Goal: Task Accomplishment & Management: Use online tool/utility

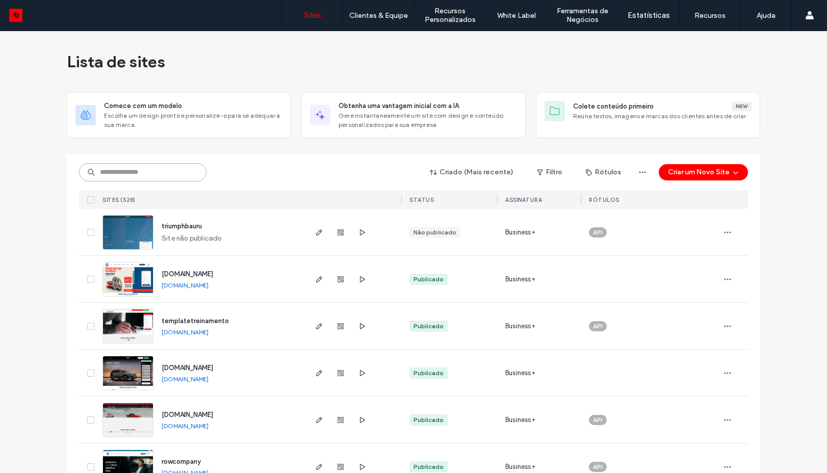
click at [125, 177] on input at bounding box center [142, 172] width 127 height 18
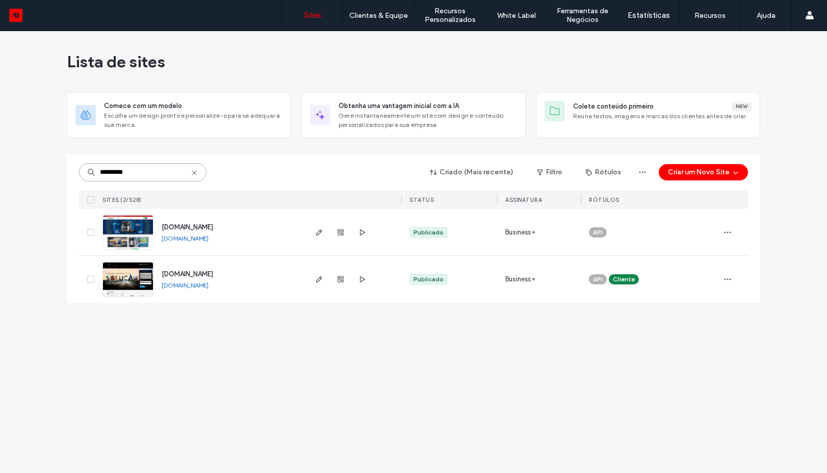
type input "*********"
click at [136, 232] on img at bounding box center [128, 250] width 50 height 69
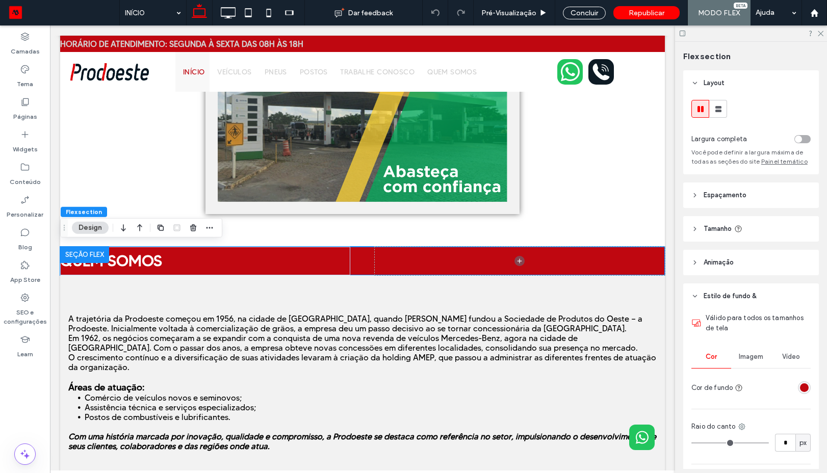
click at [800, 387] on div "rgba(191, 7, 16, 1)" at bounding box center [804, 387] width 9 height 9
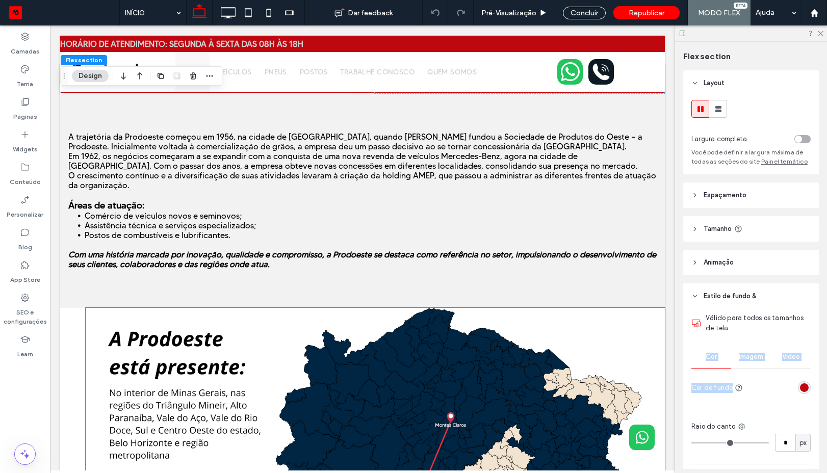
scroll to position [587, 0]
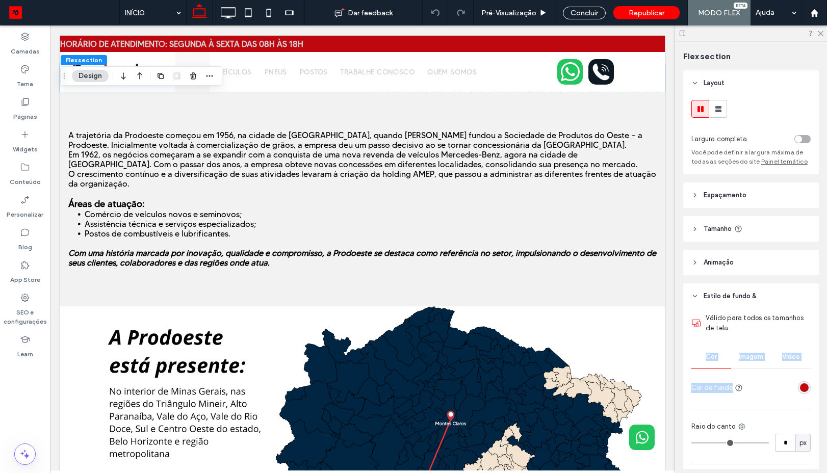
click at [801, 384] on div "rgba(191, 7, 16, 1)" at bounding box center [804, 387] width 9 height 9
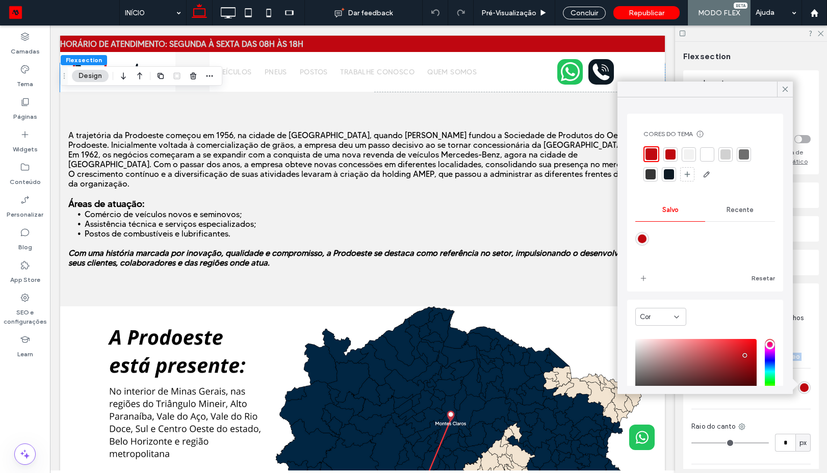
click at [801, 384] on div "rgba(191, 7, 16, 1)" at bounding box center [804, 387] width 9 height 9
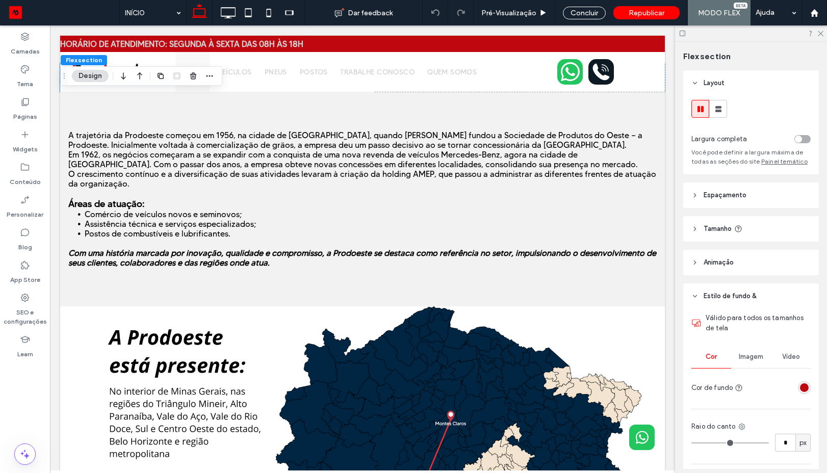
click at [801, 384] on div "rgba(191, 7, 16, 1)" at bounding box center [804, 387] width 9 height 9
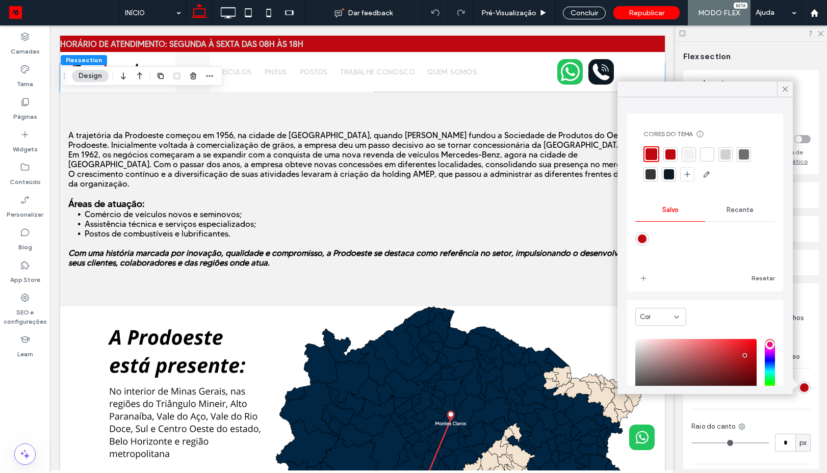
click at [673, 176] on div at bounding box center [669, 174] width 10 height 10
click at [673, 176] on div at bounding box center [670, 173] width 12 height 12
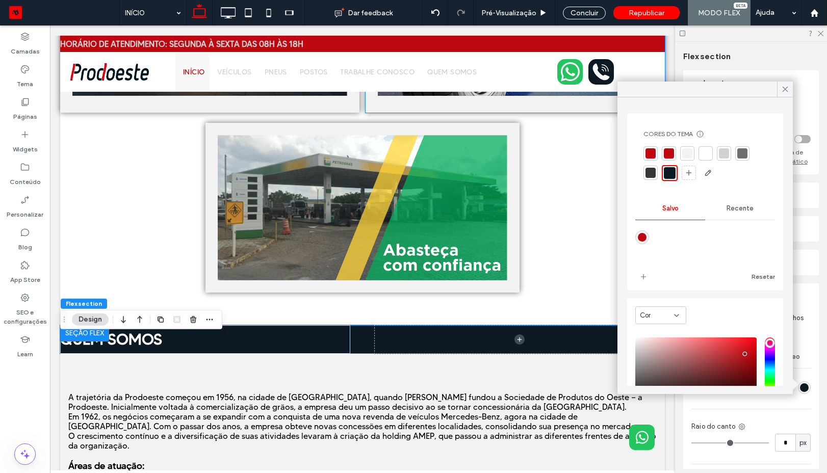
scroll to position [312, 0]
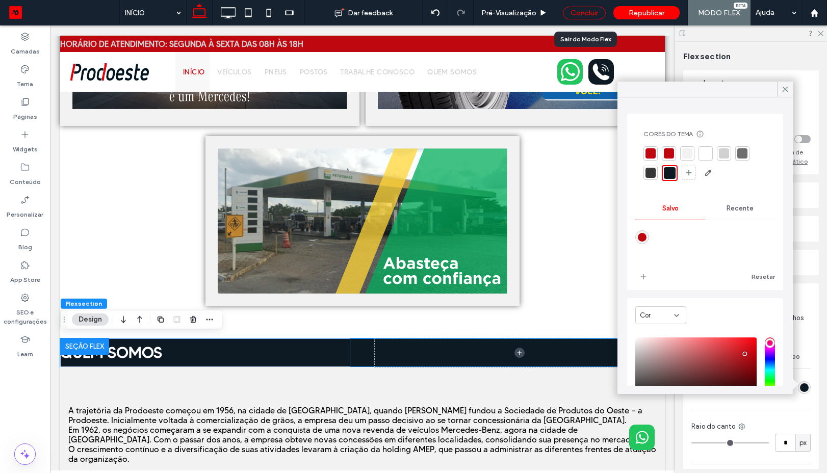
click at [575, 14] on div "Concluir" at bounding box center [584, 13] width 43 height 13
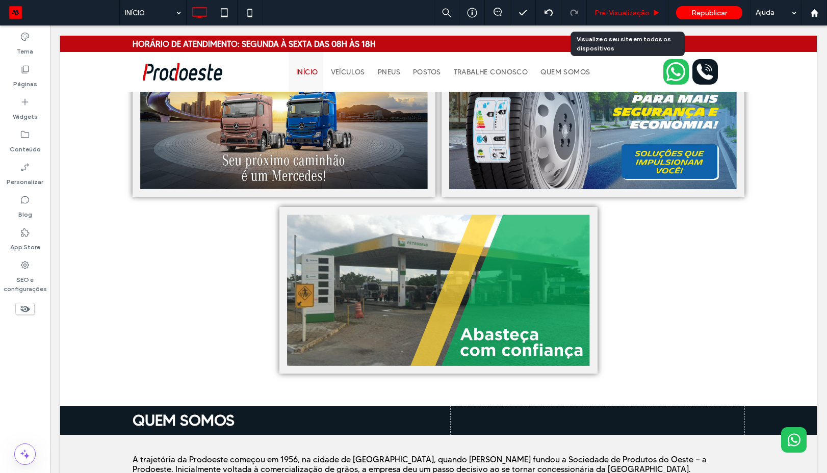
click at [599, 12] on span "Pré-Visualizaçāo" at bounding box center [622, 13] width 55 height 9
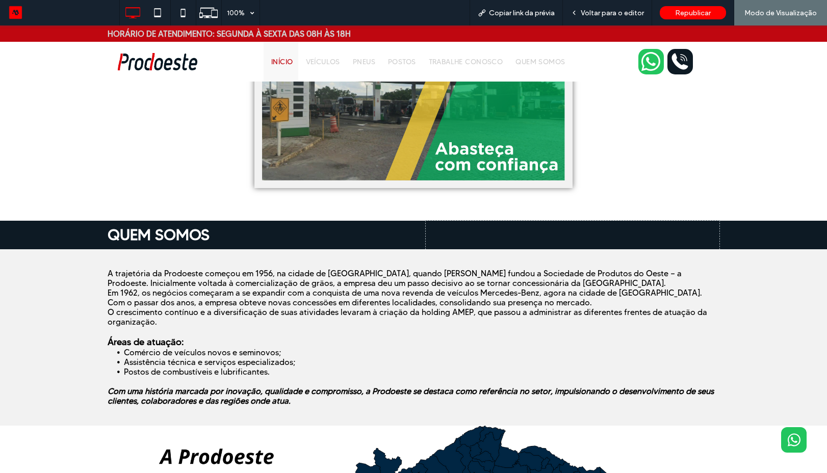
scroll to position [700, 0]
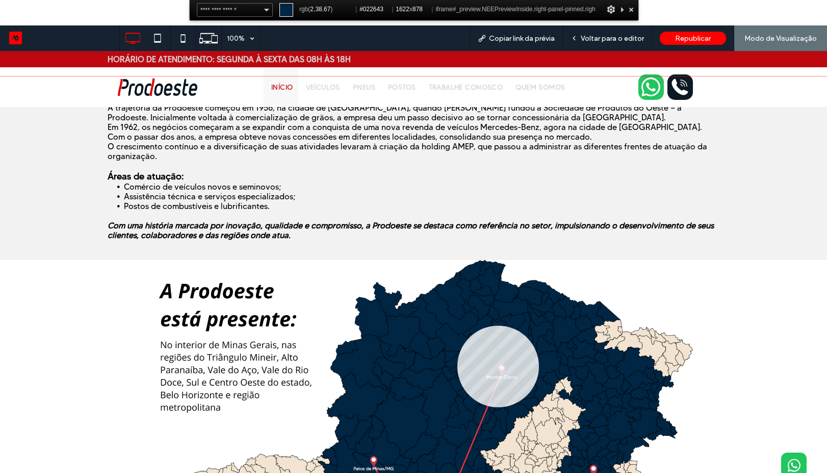
click at [457, 326] on div at bounding box center [413, 300] width 827 height 448
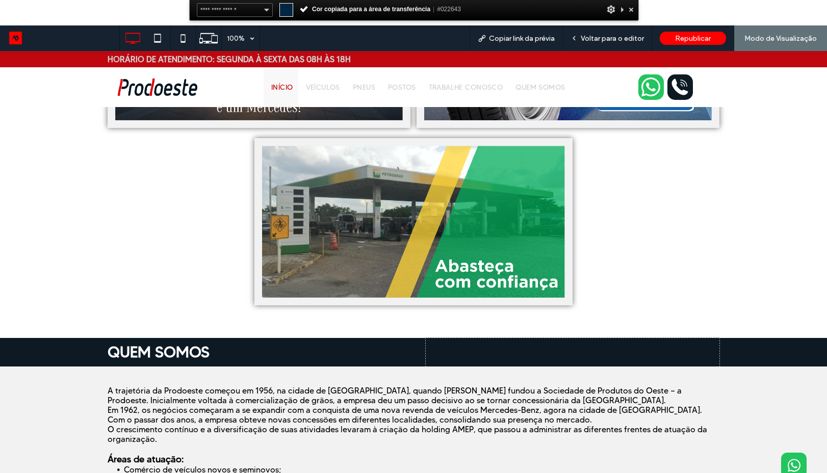
scroll to position [517, 0]
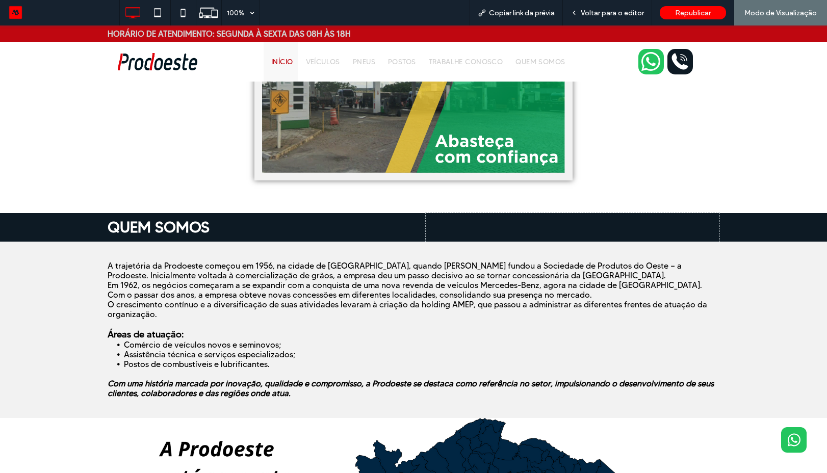
click at [603, 39] on div at bounding box center [567, 33] width 306 height 16
click at [604, 13] on span "Voltar para o editor" at bounding box center [612, 13] width 63 height 9
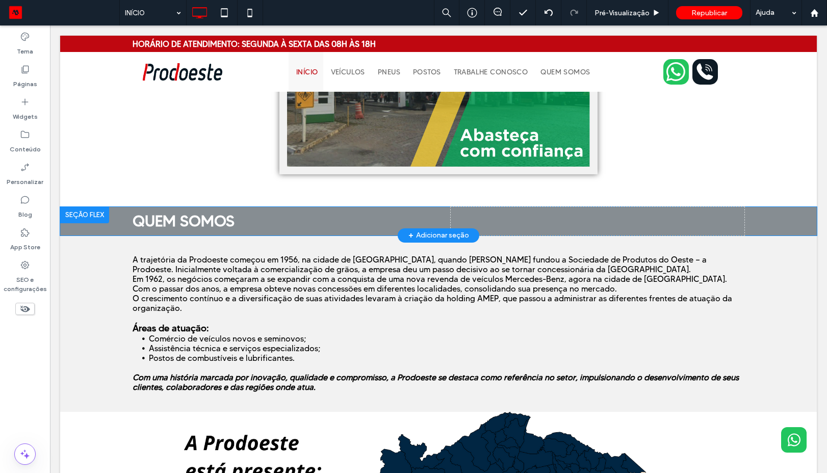
scroll to position [501, 0]
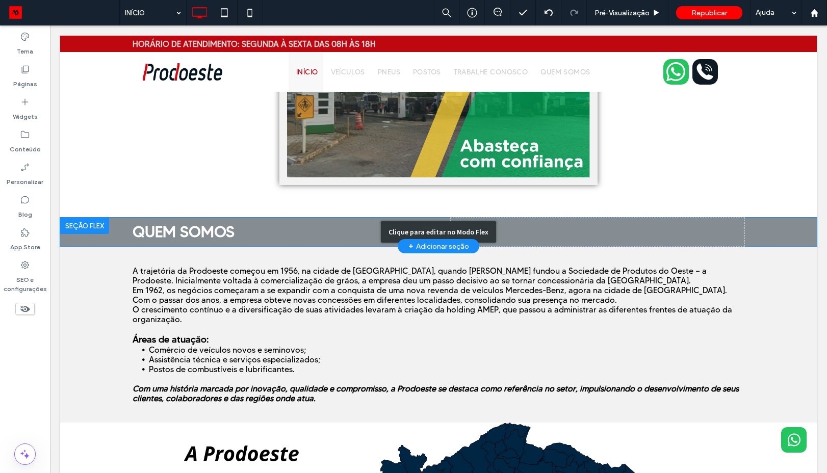
click at [84, 236] on div "Clique para editar no Modo Flex" at bounding box center [438, 232] width 757 height 29
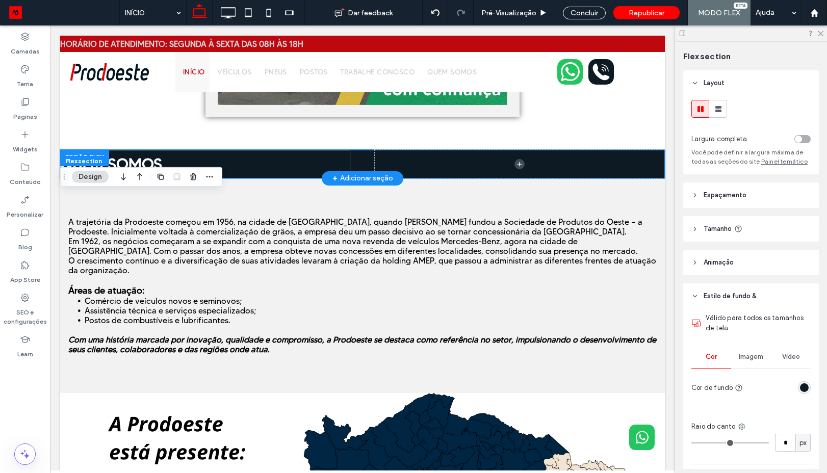
scroll to position [455, 0]
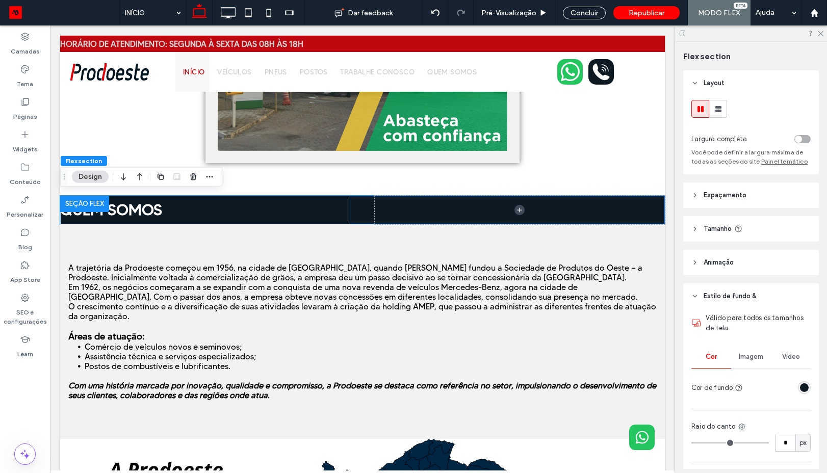
click at [802, 385] on div "rgba(13, 26, 36, 1)" at bounding box center [804, 387] width 9 height 9
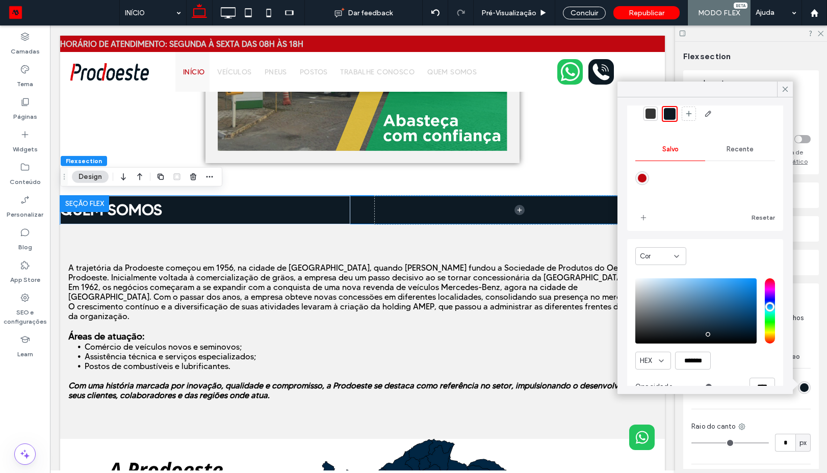
scroll to position [82, 0]
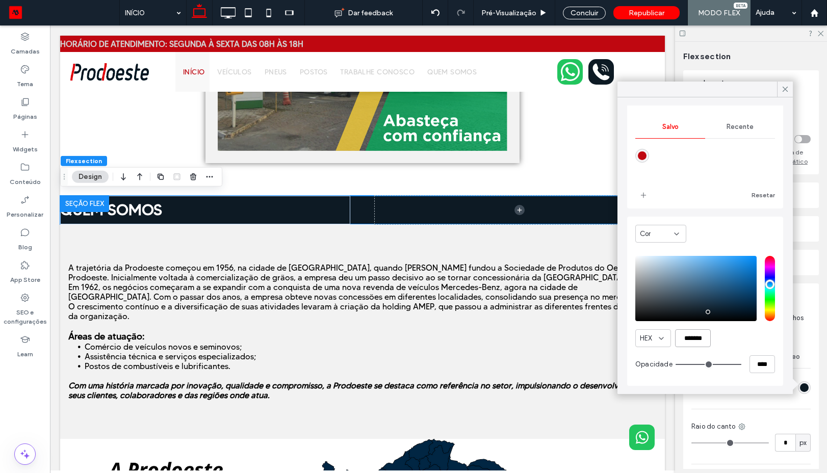
click at [679, 338] on input "*******" at bounding box center [693, 338] width 36 height 18
paste input "color picker textbox"
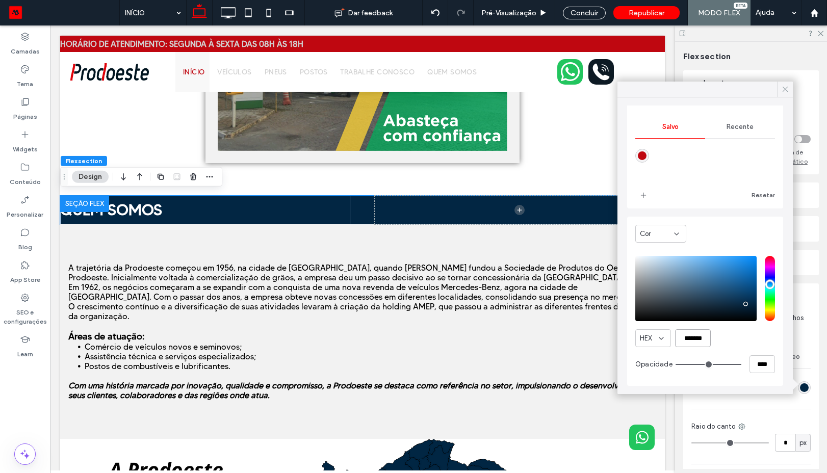
type input "*******"
click at [781, 89] on icon at bounding box center [785, 89] width 9 height 9
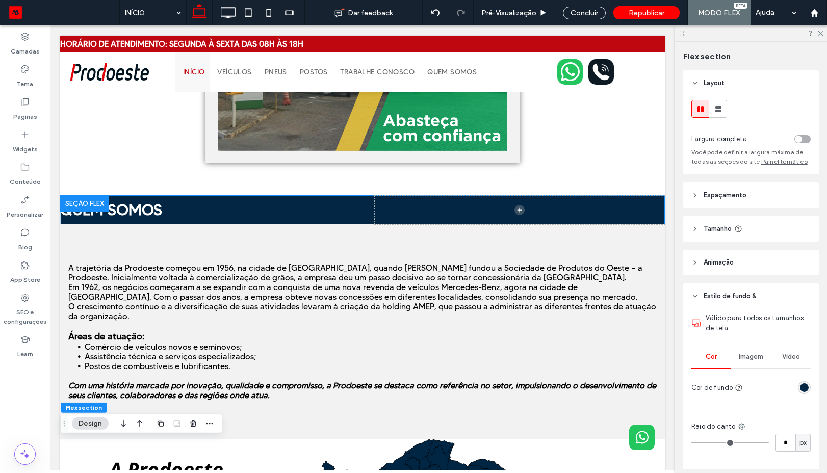
scroll to position [0, 0]
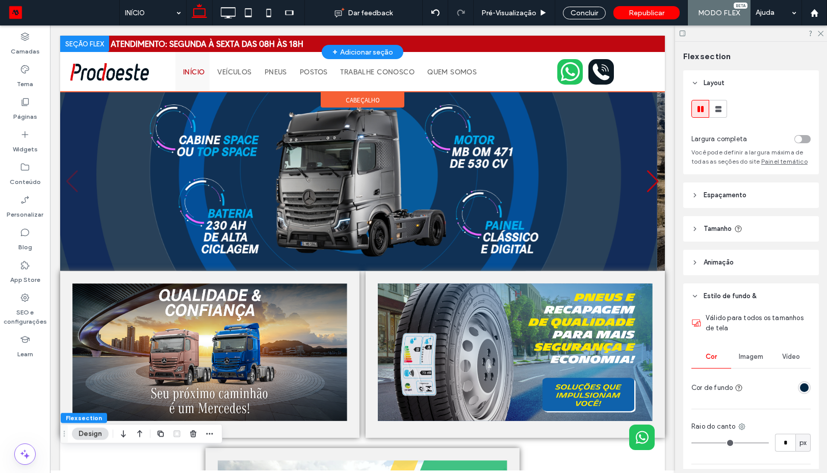
click at [68, 40] on div at bounding box center [84, 44] width 49 height 16
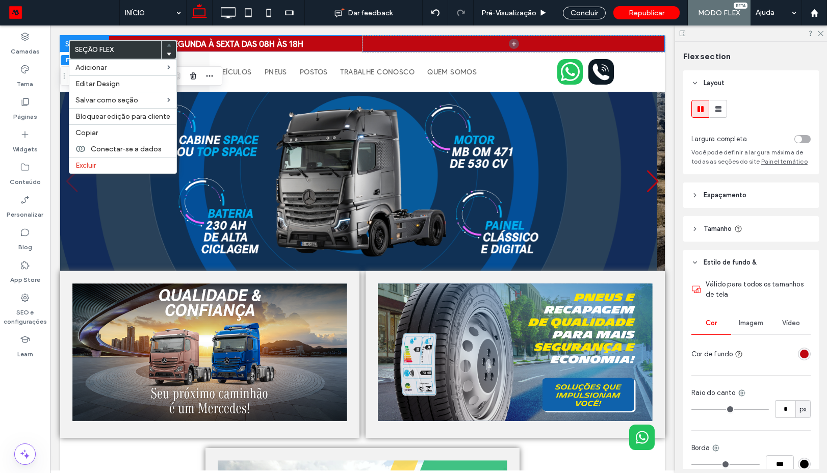
click at [797, 138] on div "toggle" at bounding box center [802, 139] width 16 height 8
click at [799, 347] on div at bounding box center [779, 354] width 64 height 18
click at [798, 355] on div "rgba(191, 7, 16, 1)" at bounding box center [804, 354] width 13 height 13
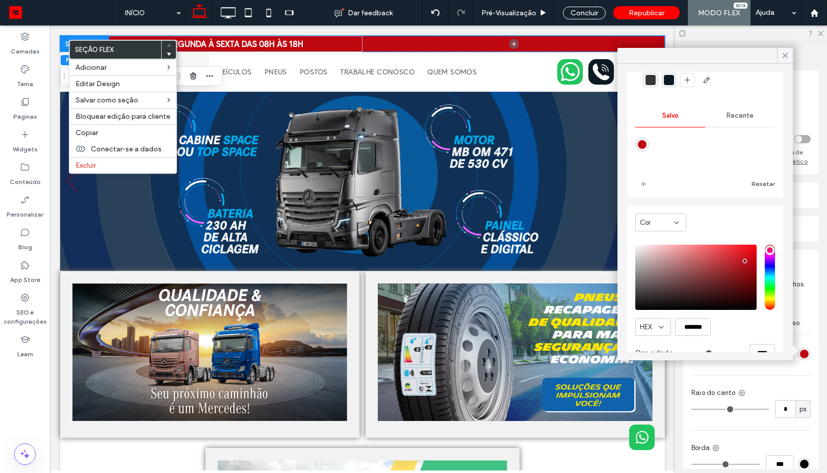
scroll to position [83, 0]
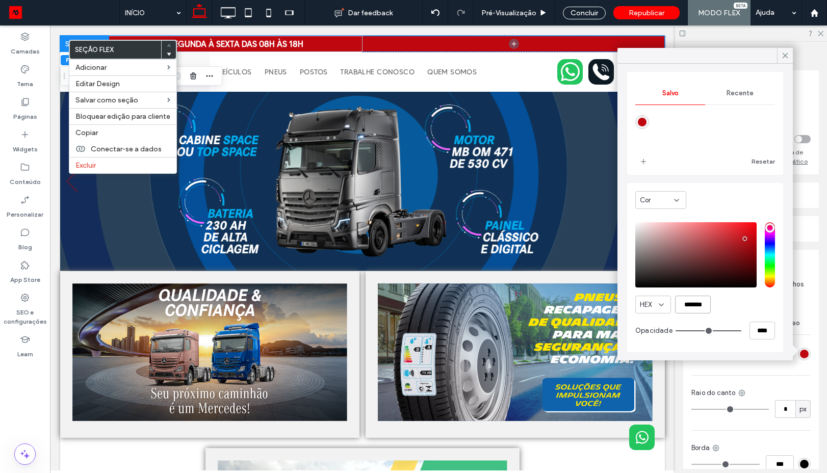
click at [688, 310] on input "*******" at bounding box center [693, 305] width 36 height 18
paste input "color picker textbox"
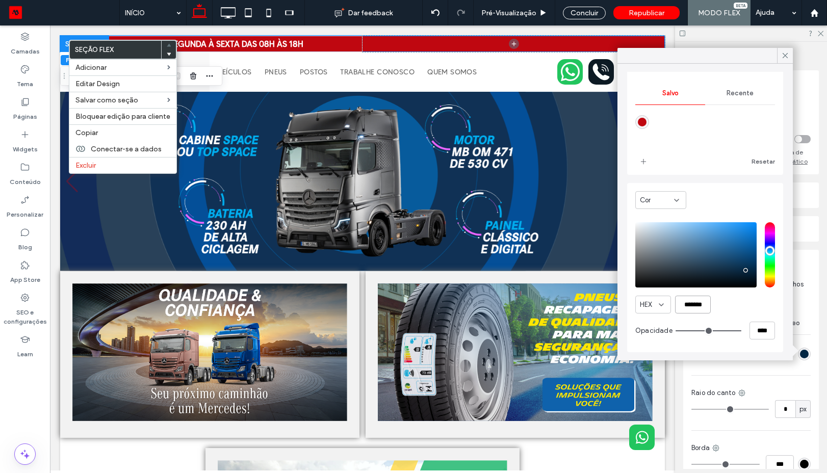
scroll to position [82, 0]
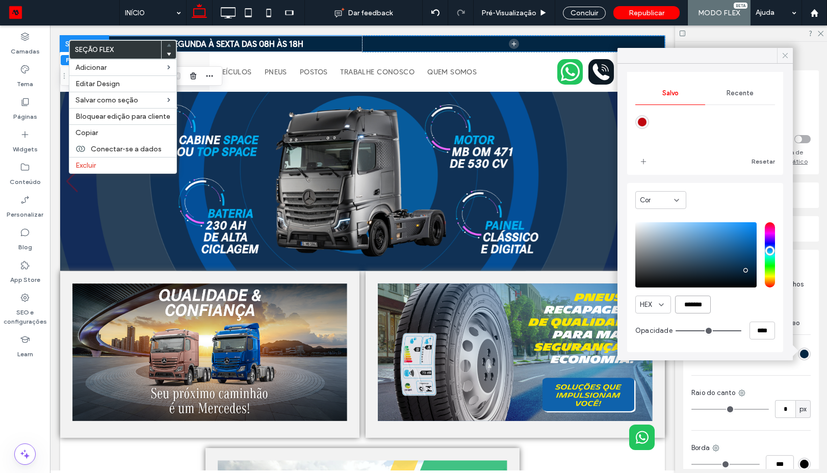
type input "*******"
click at [784, 57] on icon at bounding box center [785, 55] width 9 height 9
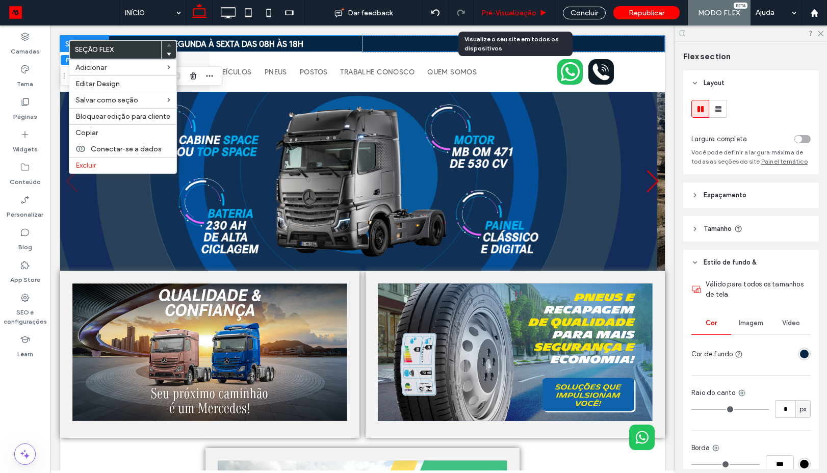
click at [495, 18] on div "Pré-Visualizaçāo" at bounding box center [515, 12] width 82 height 25
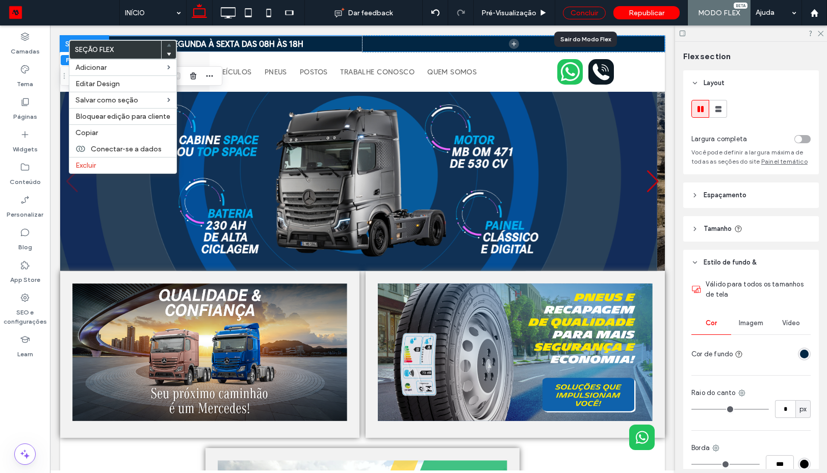
click at [583, 11] on div "Concluir" at bounding box center [584, 13] width 43 height 13
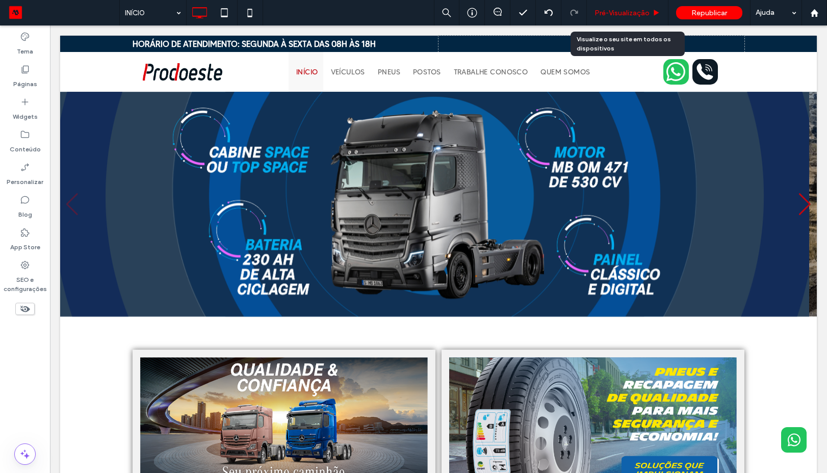
click at [621, 14] on span "Pré-Visualizaçāo" at bounding box center [622, 13] width 55 height 9
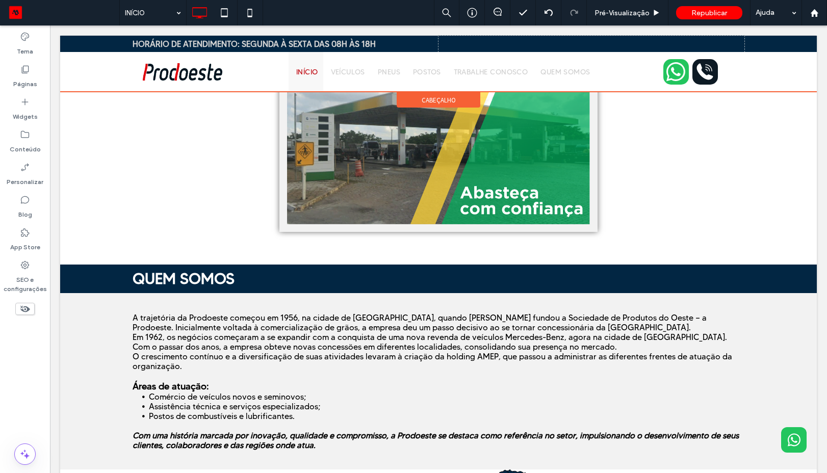
scroll to position [459, 0]
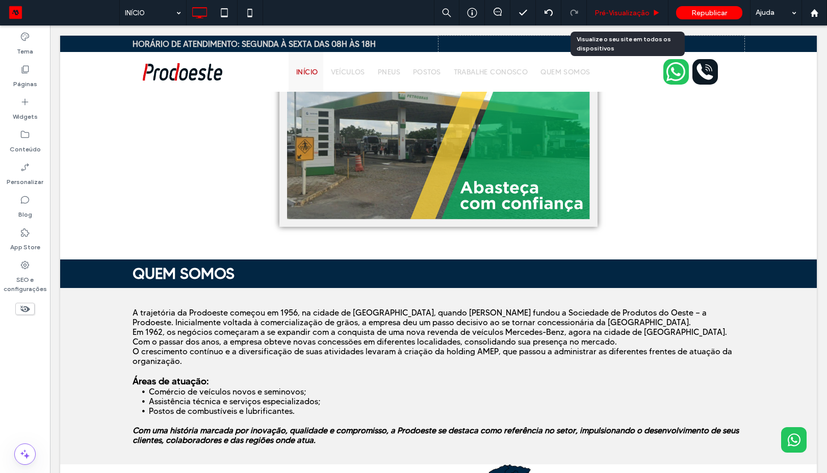
click at [618, 12] on span "Pré-Visualizaçāo" at bounding box center [622, 13] width 55 height 9
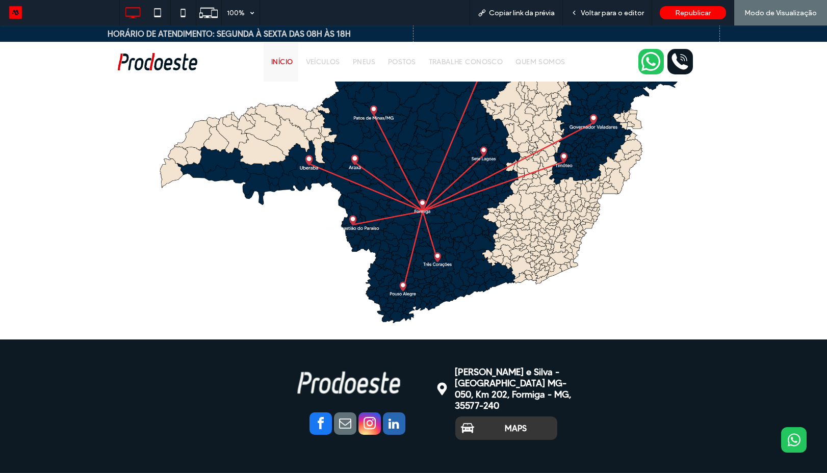
scroll to position [1050, 0]
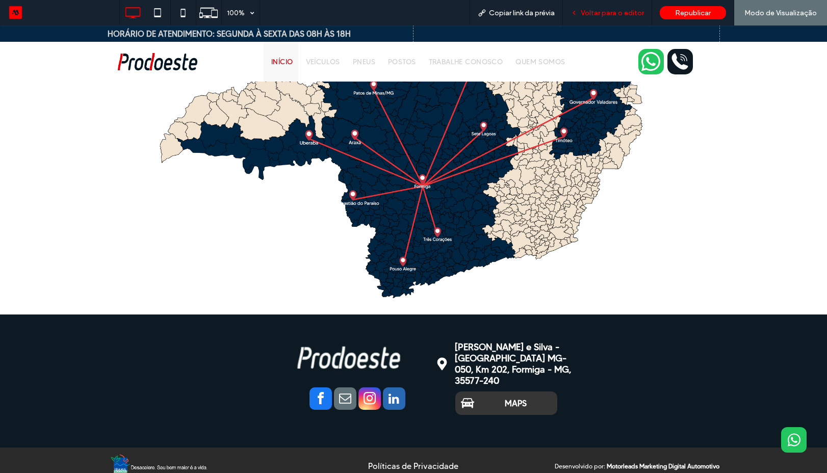
click at [624, 11] on span "Voltar para o editor" at bounding box center [612, 13] width 63 height 9
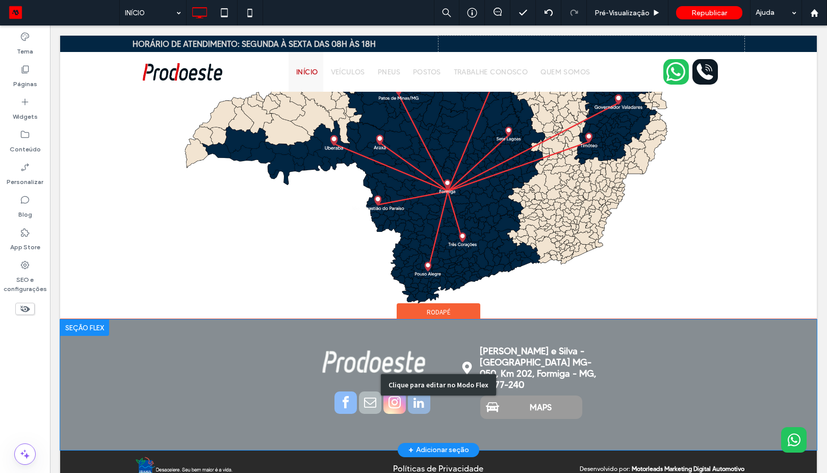
click at [110, 402] on div "Clique para editar no Modo Flex" at bounding box center [438, 385] width 757 height 130
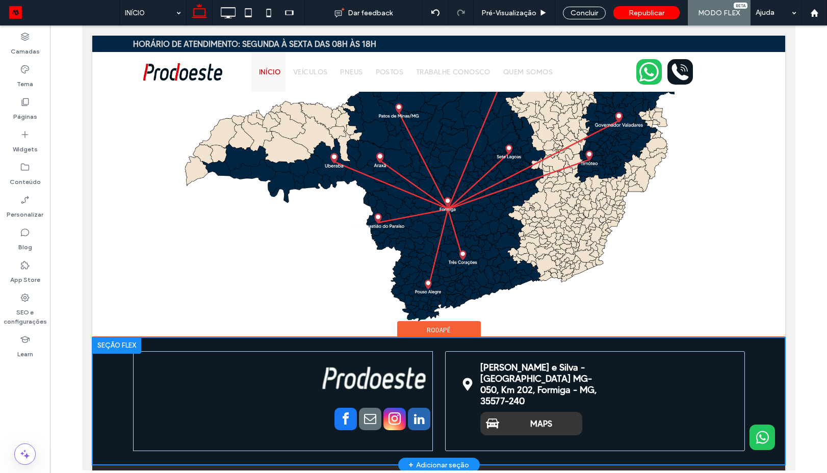
scroll to position [1002, 0]
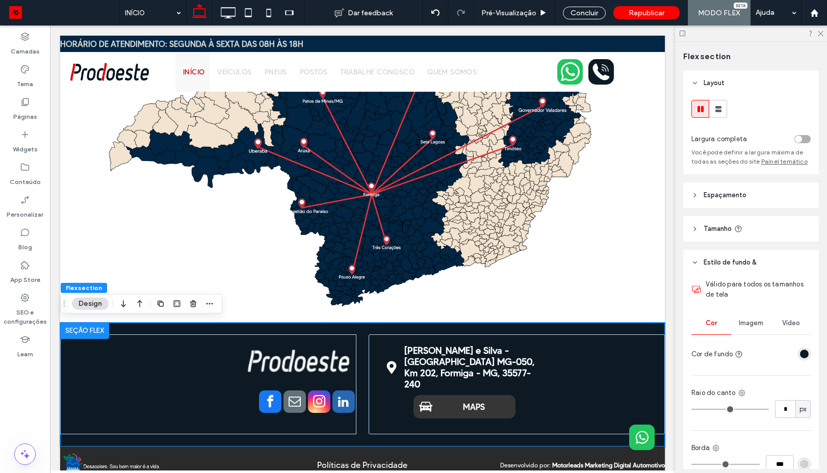
click at [798, 358] on div at bounding box center [804, 354] width 13 height 13
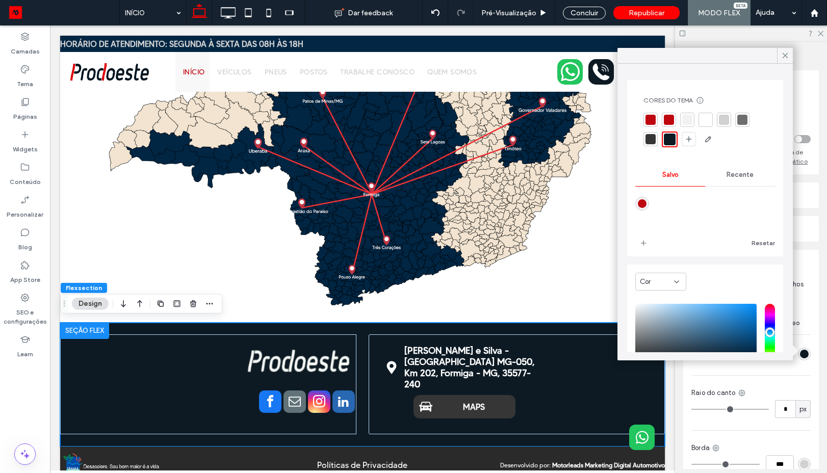
click at [800, 355] on div "rgba(13, 26, 36, 1)" at bounding box center [804, 354] width 9 height 9
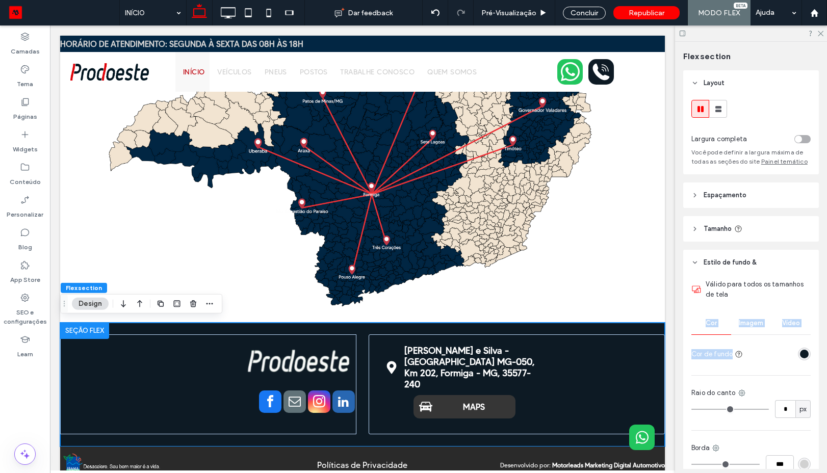
click at [800, 355] on div "rgba(13, 26, 36, 1)" at bounding box center [804, 354] width 9 height 9
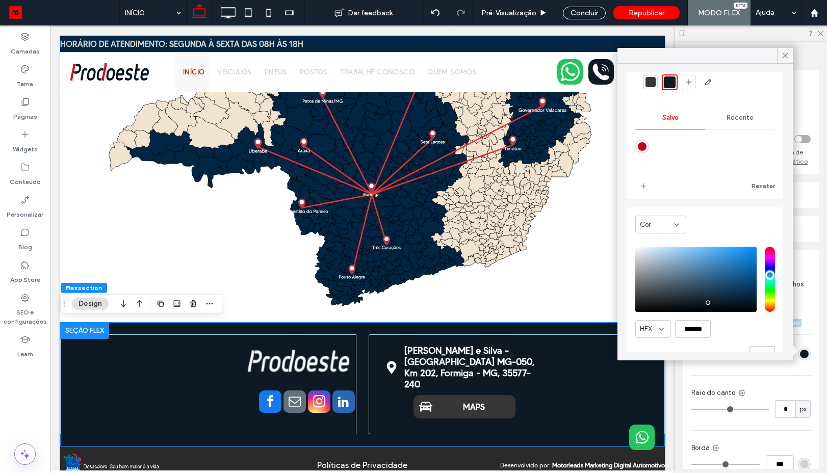
scroll to position [82, 0]
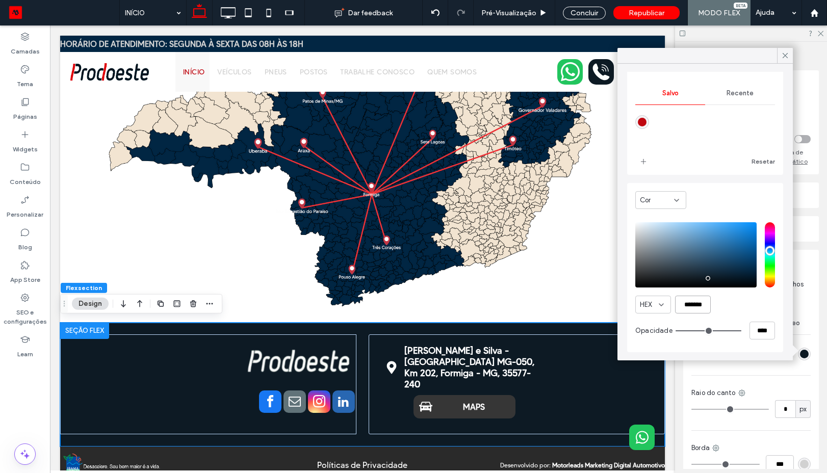
click at [700, 311] on input "*******" at bounding box center [693, 305] width 36 height 18
paste input "*******"
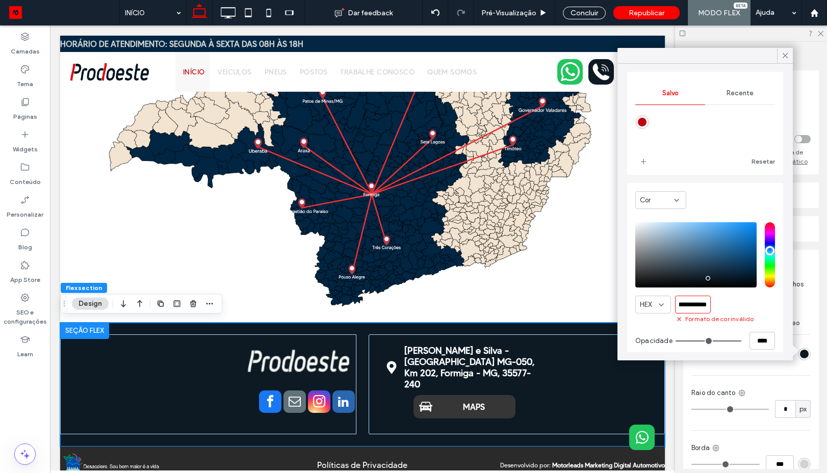
click at [700, 311] on input "**********" at bounding box center [693, 305] width 36 height 18
paste input "color picker textbox"
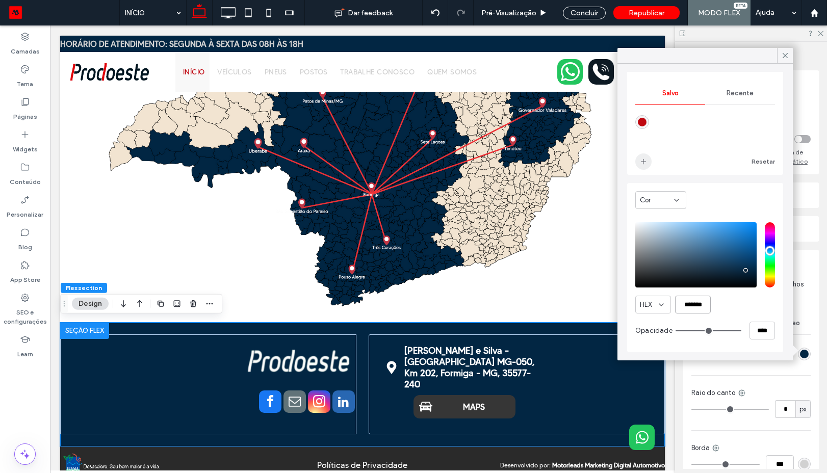
type input "*******"
click at [644, 161] on use "add color" at bounding box center [643, 161] width 5 height 5
drag, startPoint x: 787, startPoint y: 53, endPoint x: 679, endPoint y: 40, distance: 108.9
click at [783, 54] on icon at bounding box center [785, 55] width 9 height 9
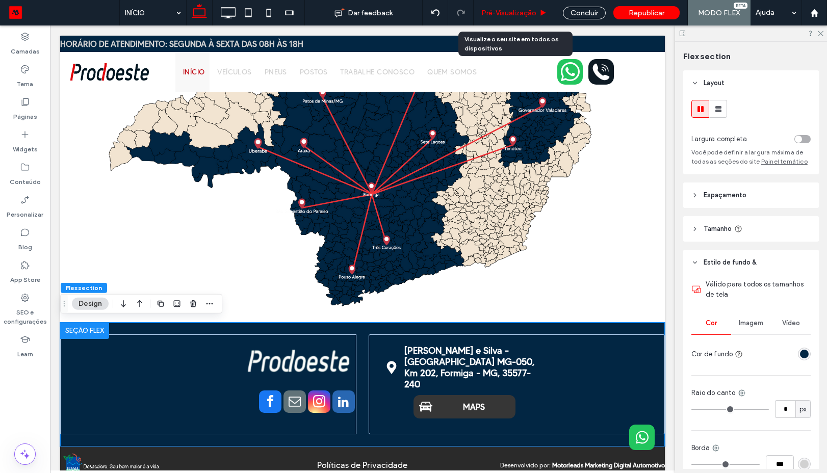
click at [538, 14] on div "Pré-Visualizaçāo" at bounding box center [514, 13] width 81 height 9
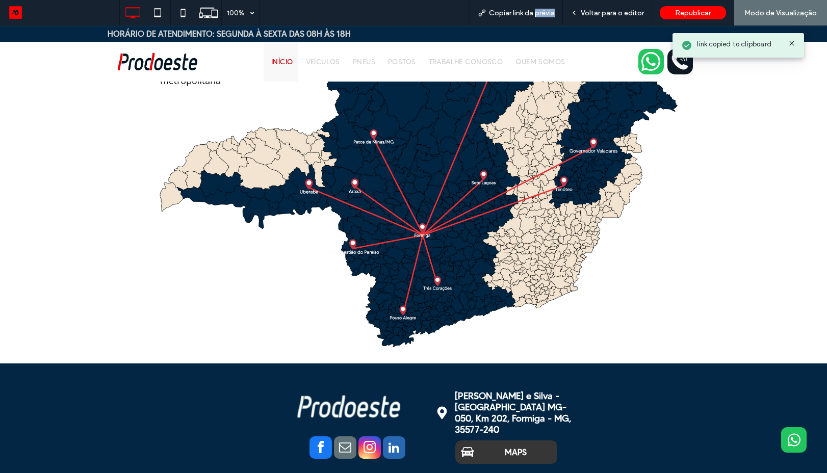
scroll to position [1043, 0]
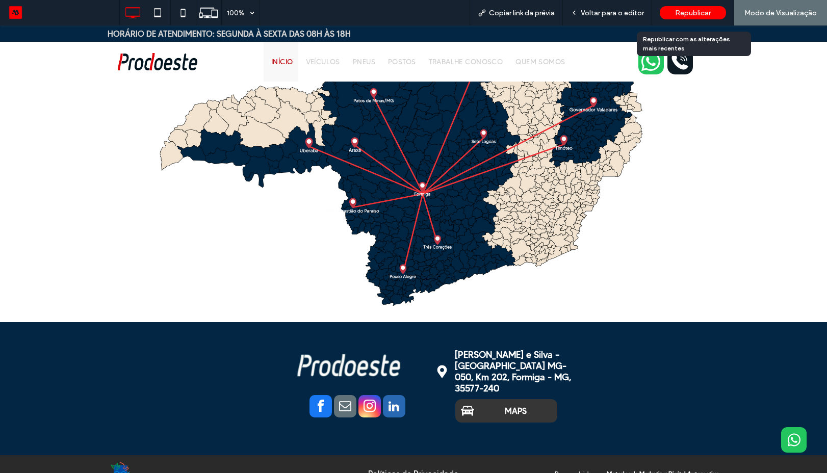
drag, startPoint x: 696, startPoint y: 15, endPoint x: 672, endPoint y: 6, distance: 25.5
click at [694, 15] on span "Republicar" at bounding box center [693, 13] width 36 height 9
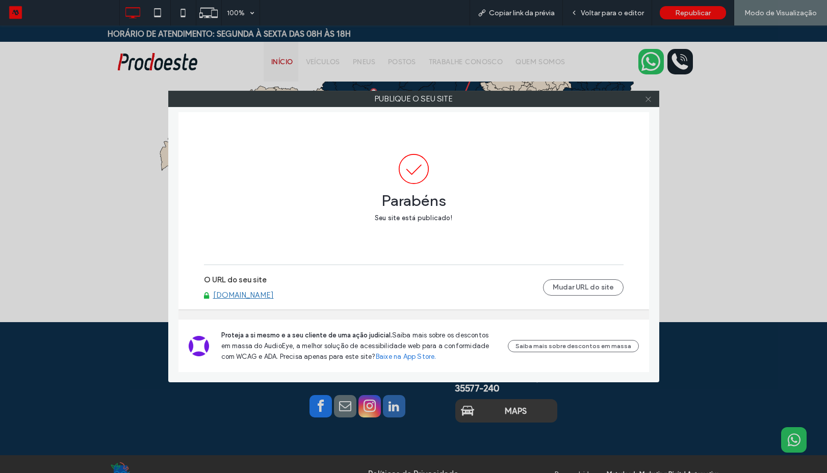
click at [648, 102] on icon at bounding box center [649, 99] width 8 height 8
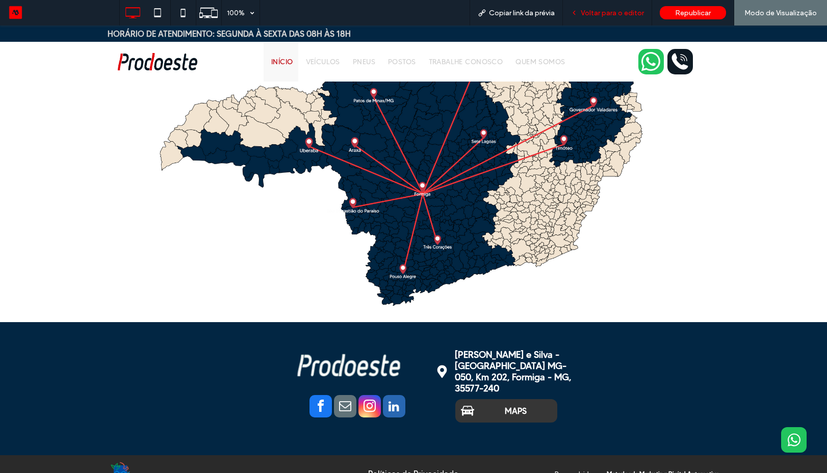
click at [605, 7] on div "Voltar para o editor" at bounding box center [607, 12] width 89 height 25
click at [619, 15] on span "Voltar para o editor" at bounding box center [612, 13] width 63 height 9
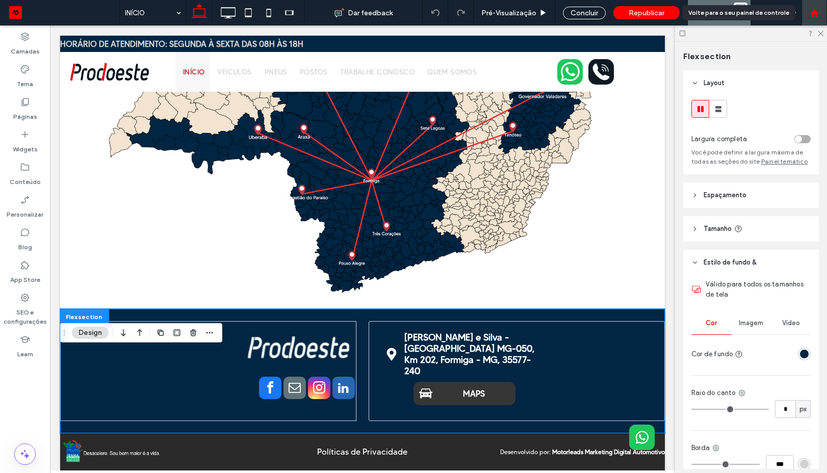
scroll to position [972, 0]
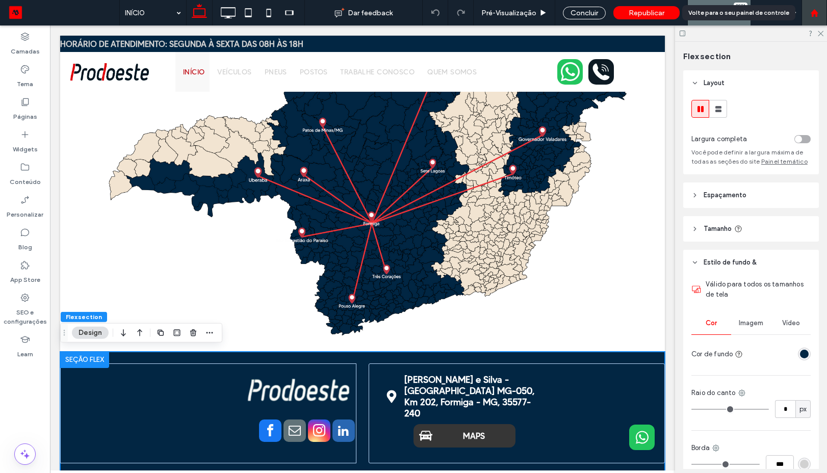
click at [812, 18] on div at bounding box center [814, 12] width 25 height 25
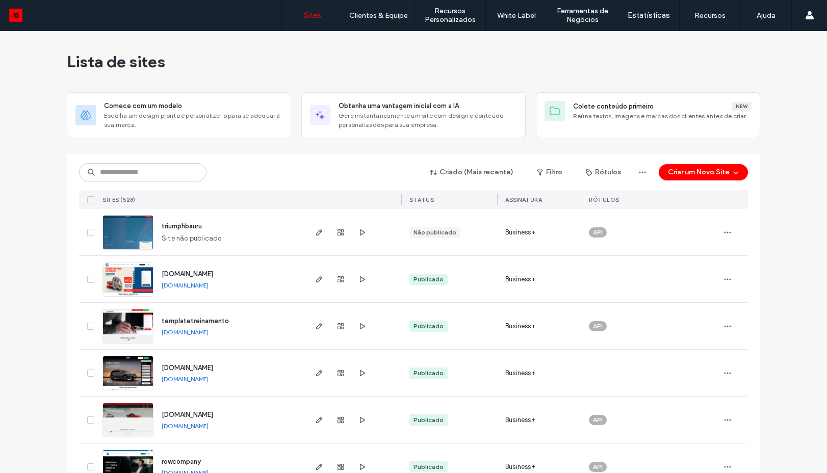
click at [674, 214] on div "API" at bounding box center [650, 232] width 138 height 46
drag, startPoint x: 156, startPoint y: 158, endPoint x: 162, endPoint y: 173, distance: 17.1
click at [156, 158] on div "Criado (Mais recente) Filtro Rótulos Criar um Novo Site Sites (528) STATUS Assi…" at bounding box center [413, 182] width 669 height 55
click at [162, 174] on input at bounding box center [142, 172] width 127 height 18
click at [111, 173] on input "**********" at bounding box center [142, 172] width 127 height 18
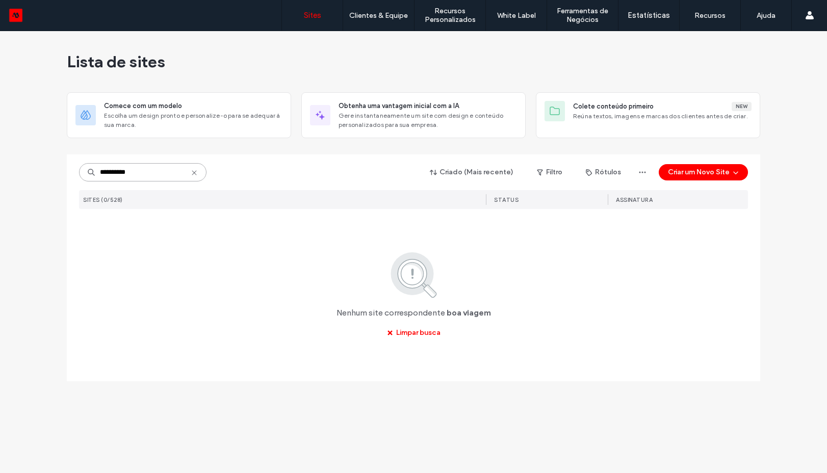
drag, startPoint x: 113, startPoint y: 175, endPoint x: 117, endPoint y: 186, distance: 11.7
click at [113, 175] on input "**********" at bounding box center [142, 172] width 127 height 18
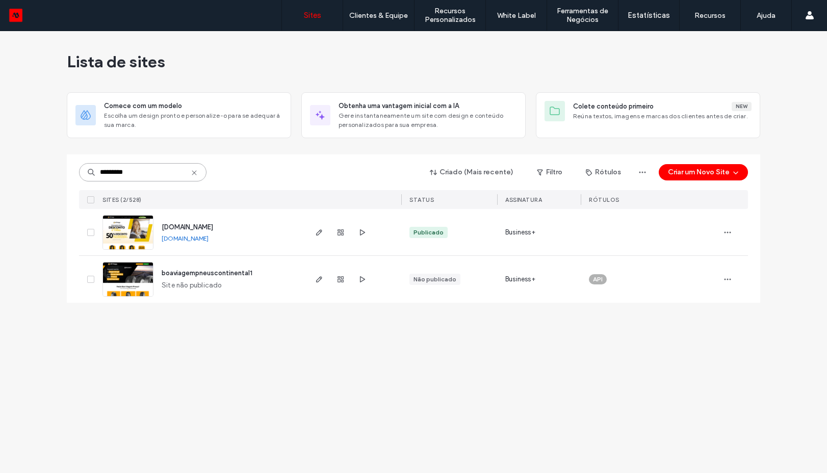
type input "*********"
click at [128, 237] on img at bounding box center [128, 250] width 50 height 69
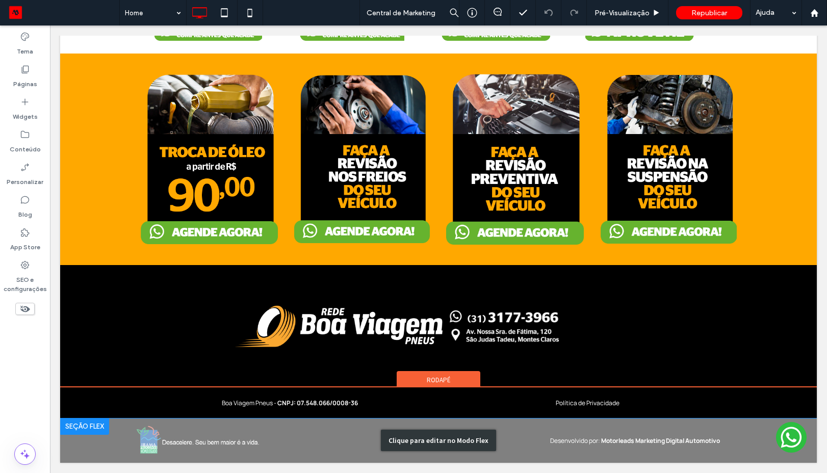
scroll to position [627, 0]
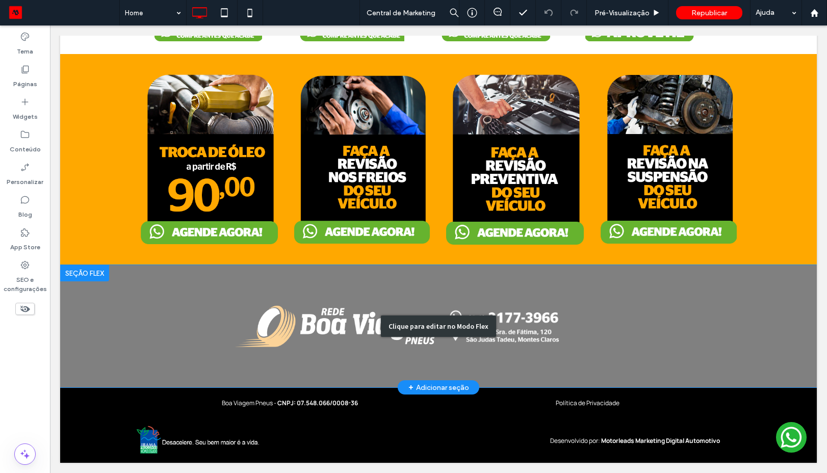
click at [482, 327] on div "Clique para editar no Modo Flex" at bounding box center [438, 326] width 115 height 21
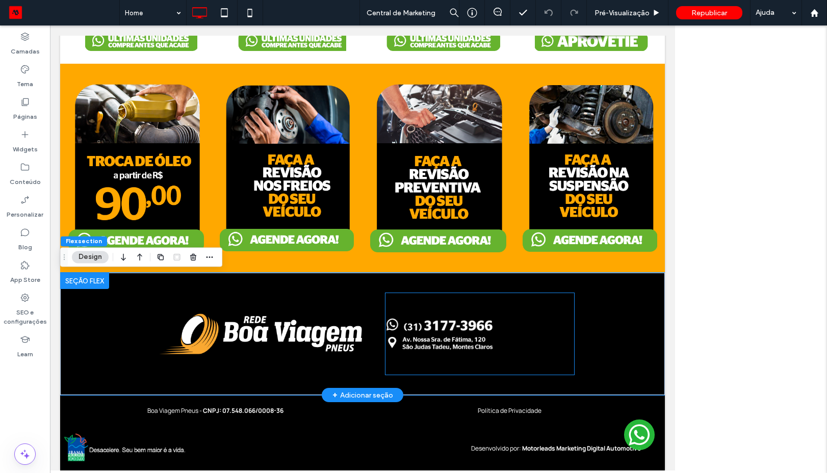
scroll to position [540, 0]
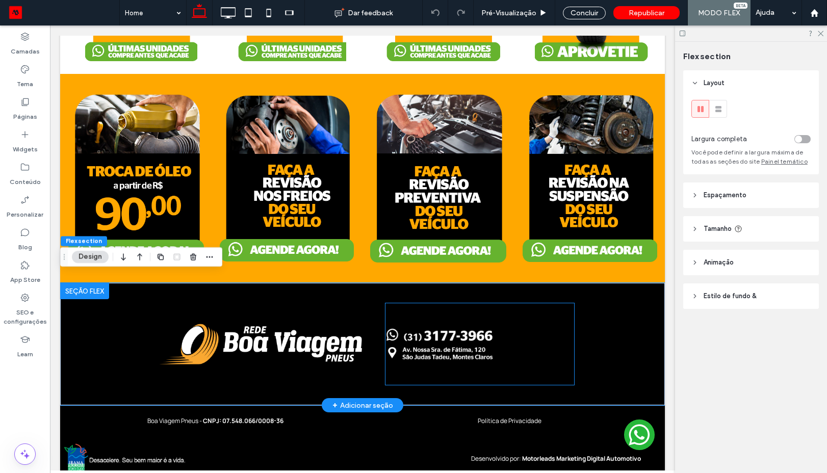
click at [475, 328] on img at bounding box center [440, 335] width 109 height 16
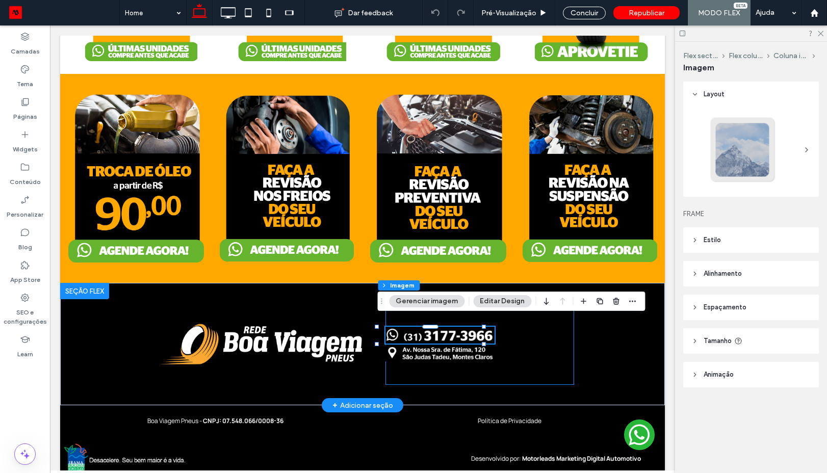
click at [475, 328] on div at bounding box center [440, 335] width 109 height 16
click at [466, 330] on img at bounding box center [440, 335] width 109 height 16
click at [508, 351] on div at bounding box center [480, 344] width 189 height 82
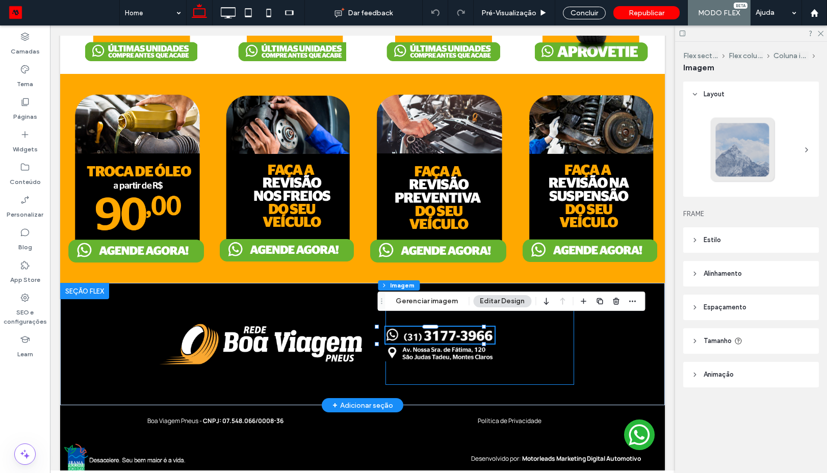
click at [508, 351] on div at bounding box center [480, 344] width 189 height 82
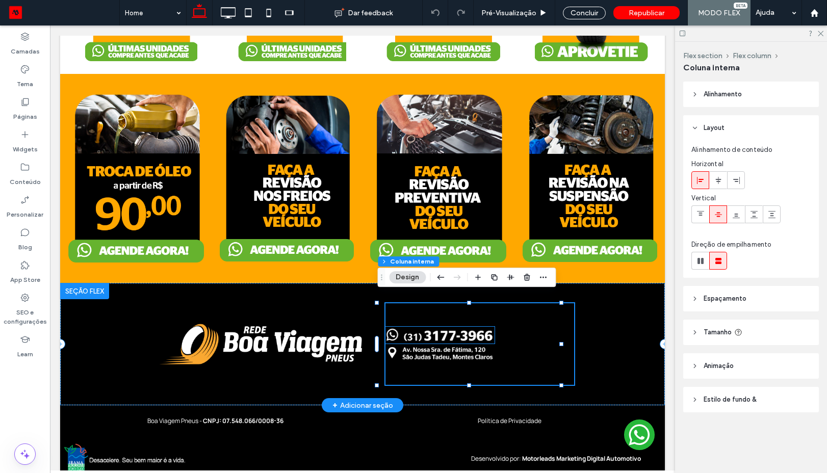
click at [445, 327] on img at bounding box center [440, 335] width 109 height 16
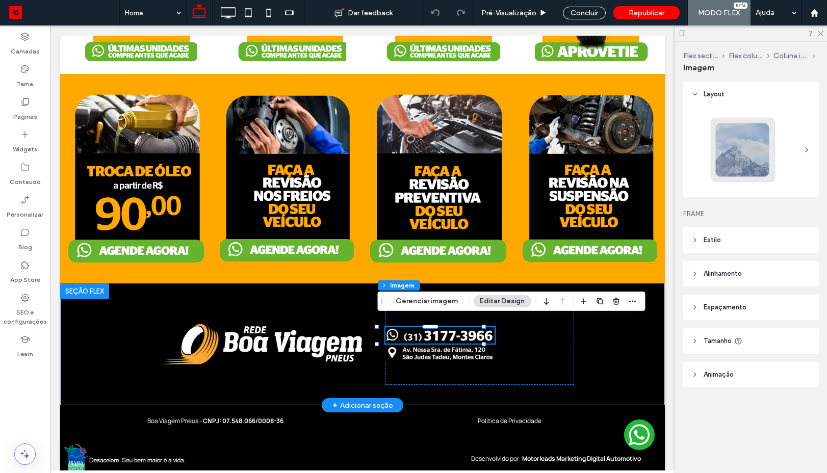
click at [412, 327] on img at bounding box center [440, 335] width 109 height 16
click at [421, 301] on button "Gerenciar imagem" at bounding box center [426, 301] width 75 height 12
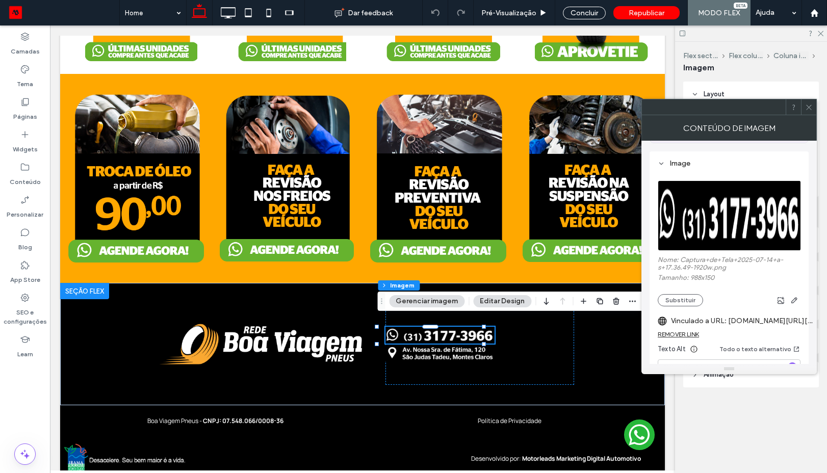
scroll to position [92, 0]
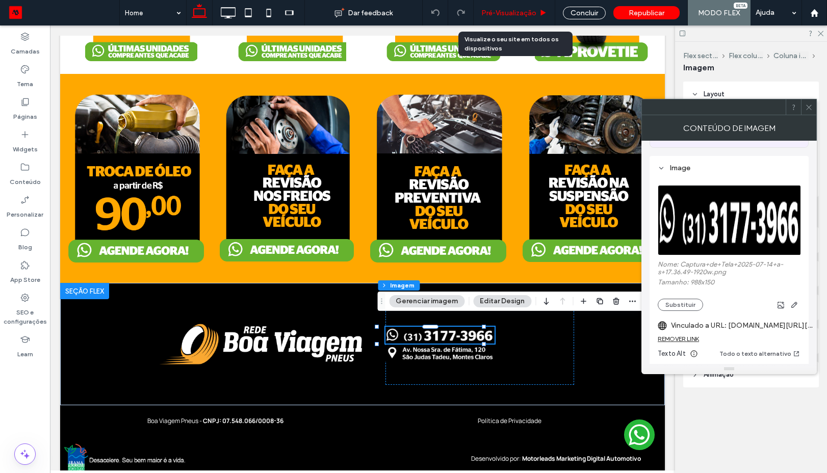
click at [532, 12] on span "Pré-Visualizaçāo" at bounding box center [508, 13] width 55 height 9
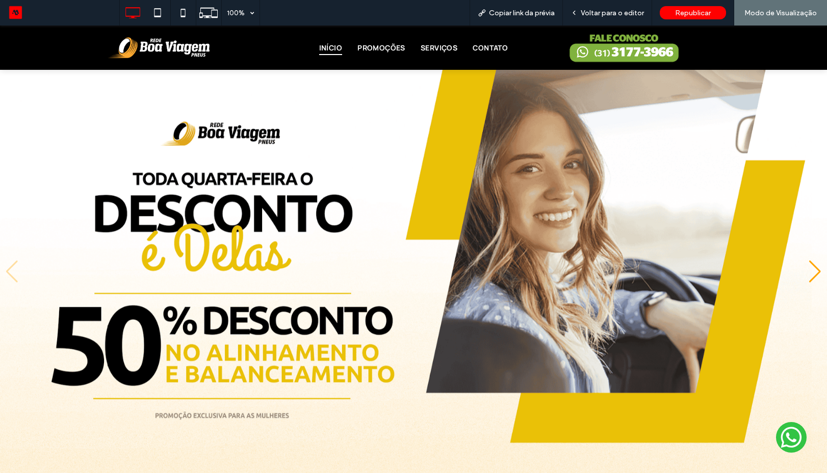
click at [602, 55] on img at bounding box center [624, 48] width 113 height 35
